Goal: Transaction & Acquisition: Purchase product/service

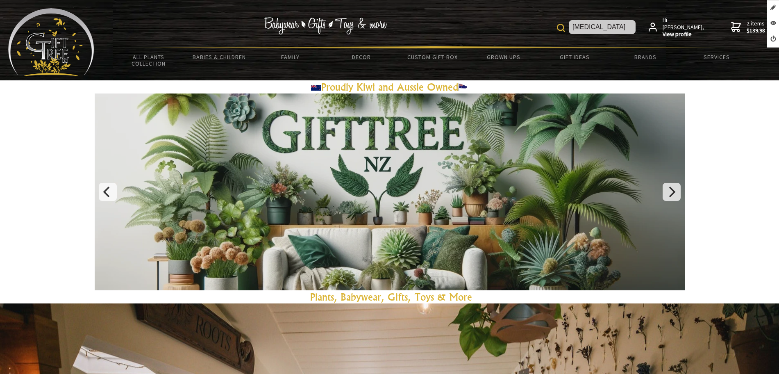
type input "[MEDICAL_DATA]"
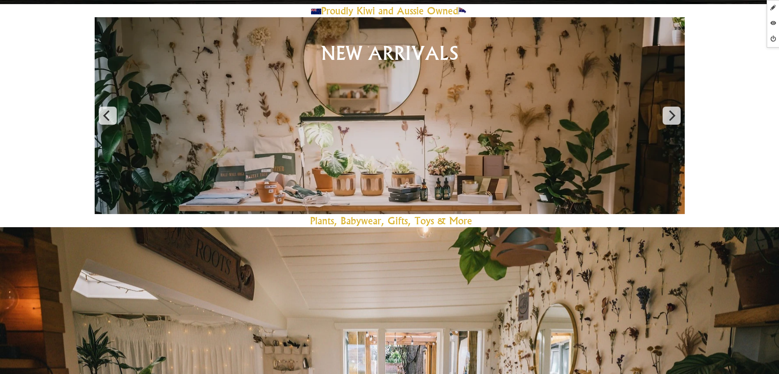
scroll to position [256, 0]
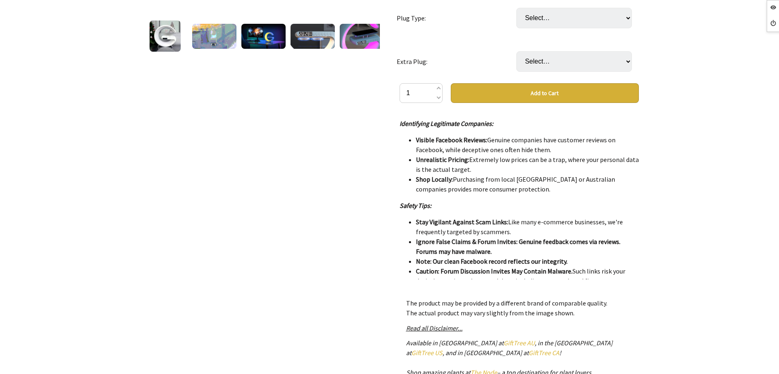
scroll to position [154, 0]
